Goal: Find specific page/section: Find specific page/section

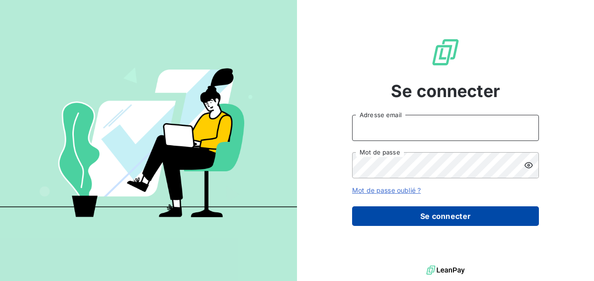
type input "[EMAIL_ADDRESS][DOMAIN_NAME]"
click at [406, 214] on button "Se connecter" at bounding box center [445, 216] width 187 height 20
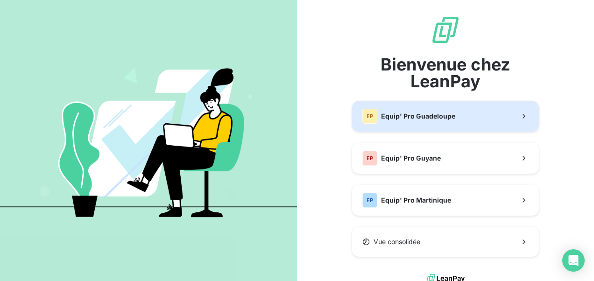
click at [406, 119] on span "Equip' Pro Guadeloupe" at bounding box center [418, 116] width 74 height 9
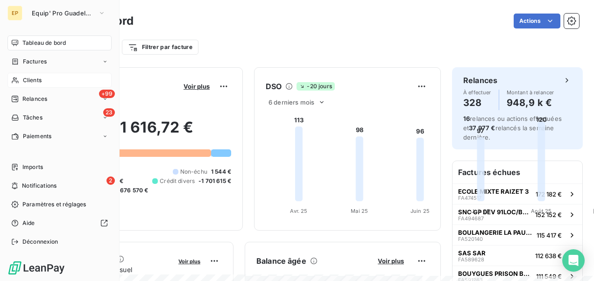
click at [16, 78] on icon at bounding box center [15, 80] width 8 height 7
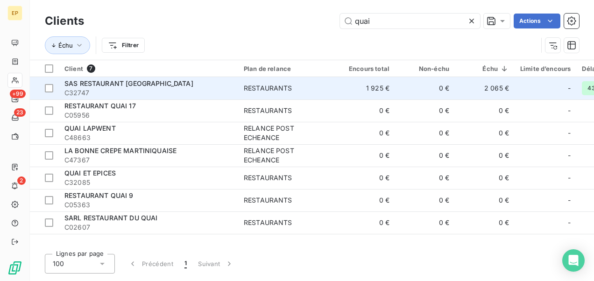
type input "quai"
click at [147, 86] on span "SAS RESTAURANT [GEOGRAPHIC_DATA]" at bounding box center [128, 83] width 129 height 8
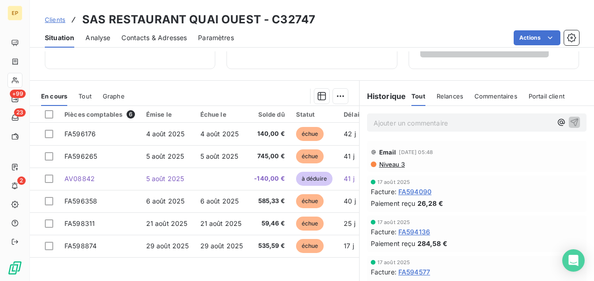
scroll to position [219, 0]
